Goal: Communication & Community: Ask a question

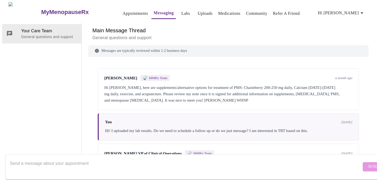
scroll to position [60, 0]
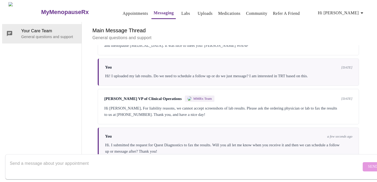
click at [132, 158] on textarea "Send a message about your appointment" at bounding box center [186, 166] width 352 height 17
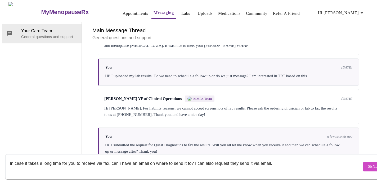
type textarea "In case it takes a long time for you to receive via fax, can i have an email on…"
click at [354, 156] on form "In case it takes a long time for you to receive via fax, can i have an email on…" at bounding box center [196, 166] width 382 height 25
click at [368, 164] on span "Send" at bounding box center [373, 167] width 10 height 7
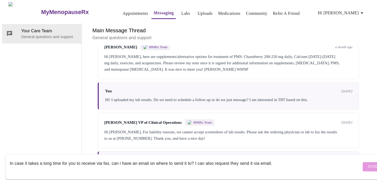
scroll to position [29, 0]
